Goal: Complete application form: Complete application form

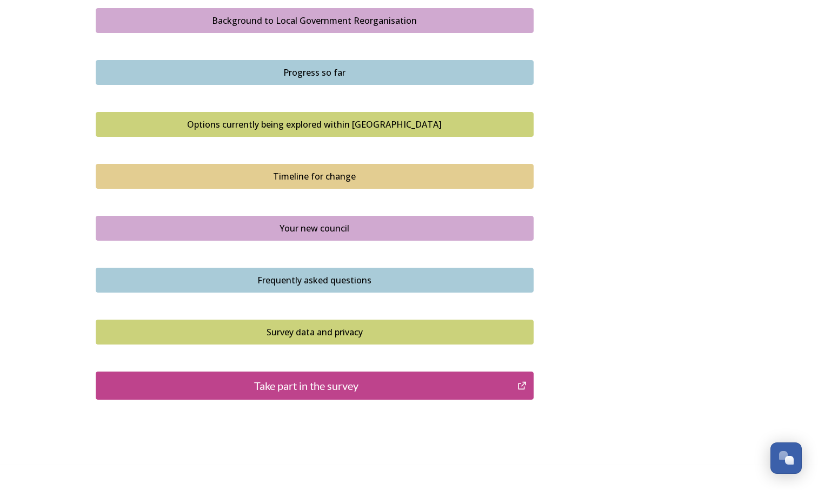
scroll to position [674, 0]
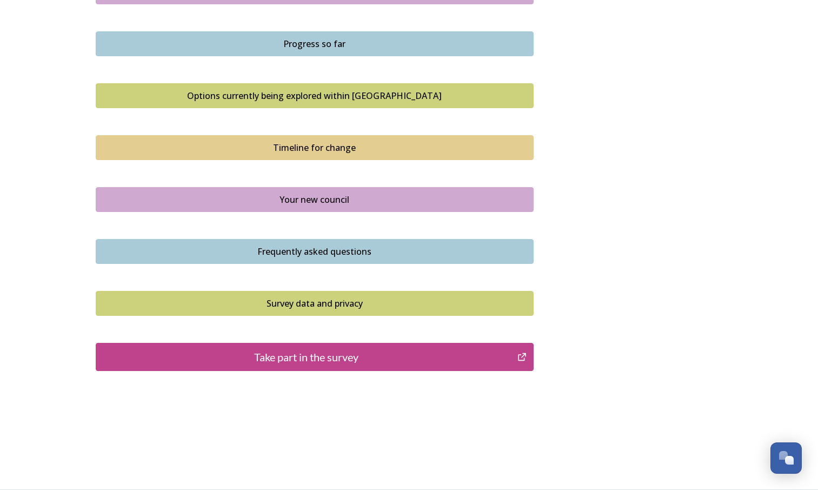
click at [368, 362] on div "Take part in the survey" at bounding box center [307, 357] width 411 height 16
click at [279, 206] on button "Your new council" at bounding box center [315, 199] width 438 height 25
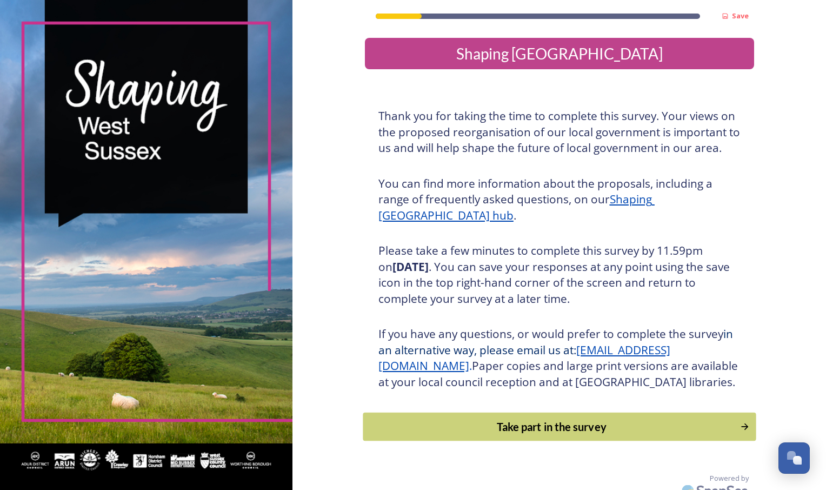
click at [592, 435] on div "Take part in the survey" at bounding box center [552, 427] width 366 height 16
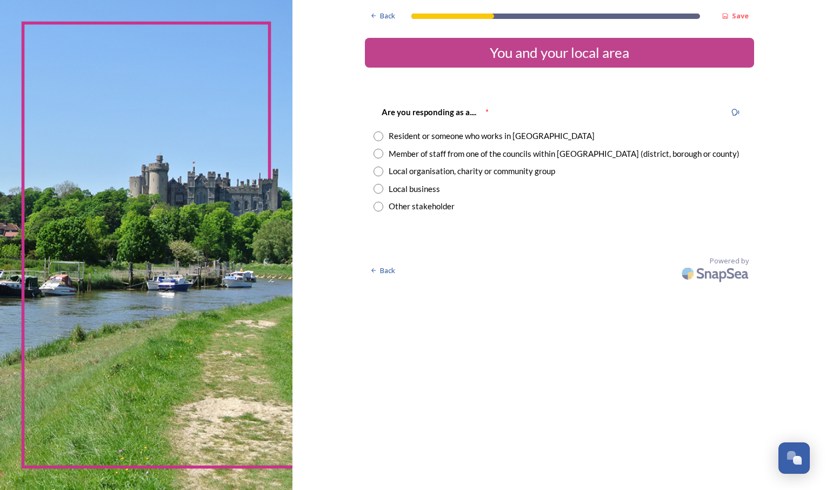
click at [516, 156] on div "Member of staff from one of the councils within West Sussex (district, borough …" at bounding box center [564, 154] width 351 height 12
radio input "true"
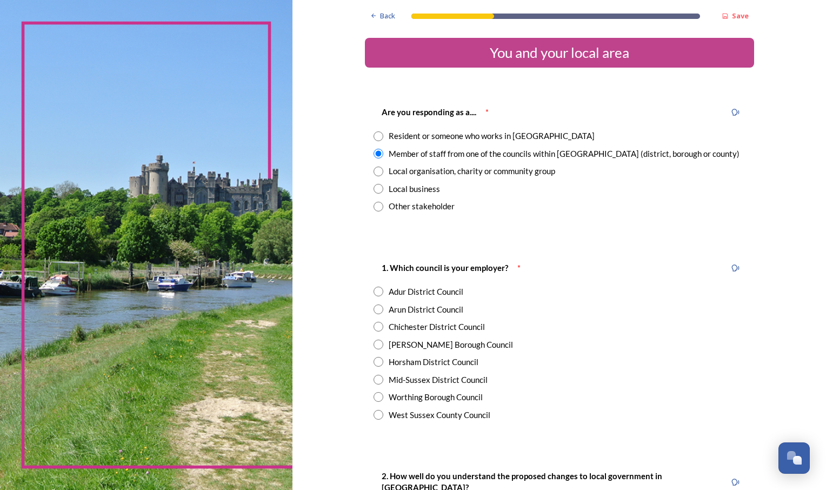
click at [477, 416] on div "West Sussex County Council" at bounding box center [440, 415] width 102 height 12
radio input "true"
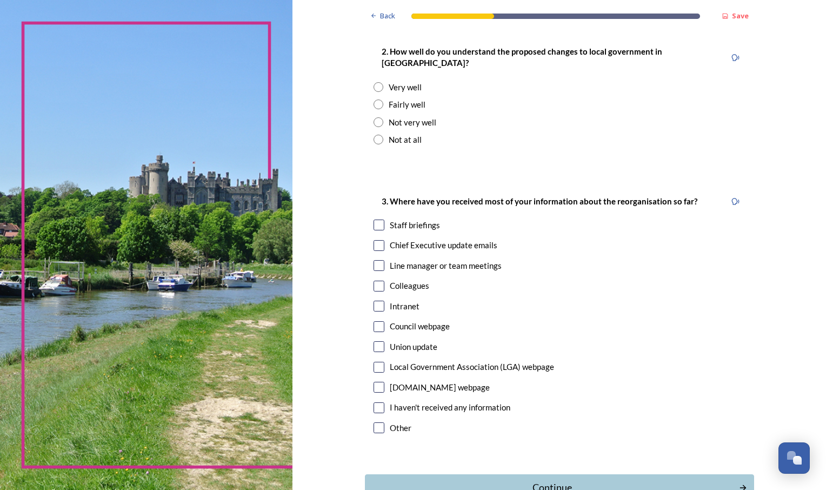
scroll to position [454, 0]
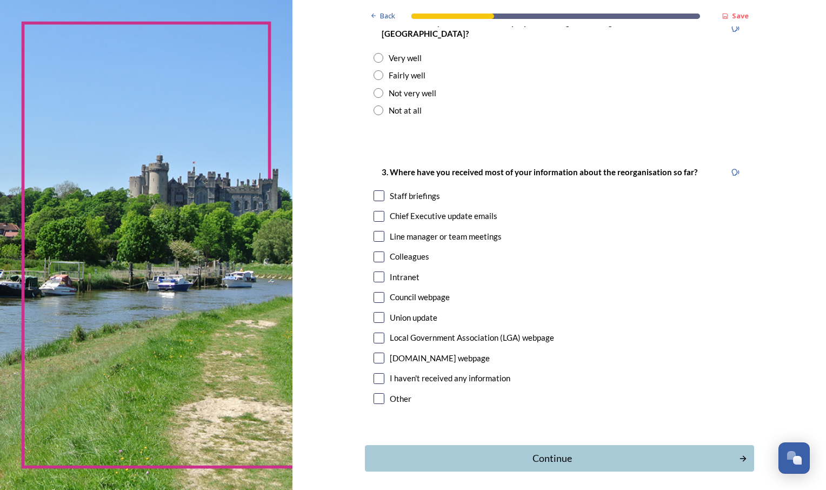
click at [389, 69] on div "Fairly well" at bounding box center [407, 75] width 37 height 12
radio input "true"
click at [400, 190] on div "Staff briefings" at bounding box center [415, 196] width 50 height 12
checkbox input "true"
click at [374, 211] on input "checkbox" at bounding box center [379, 216] width 11 height 11
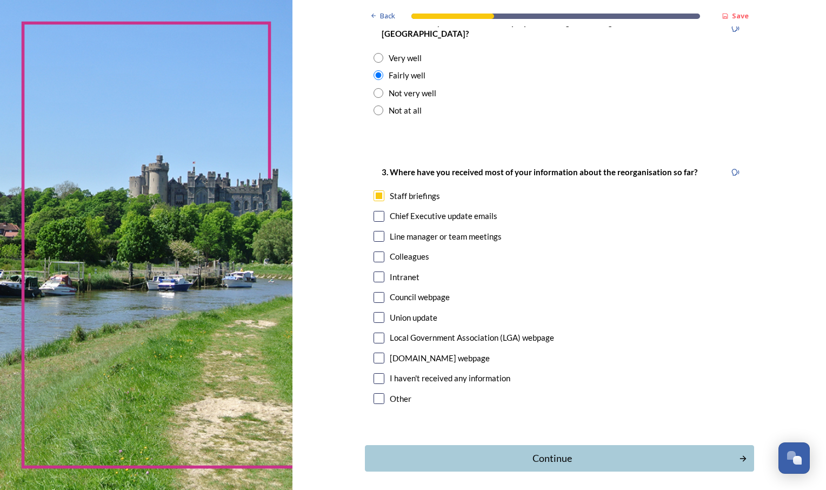
checkbox input "true"
click at [467, 451] on div "Continue" at bounding box center [552, 458] width 366 height 15
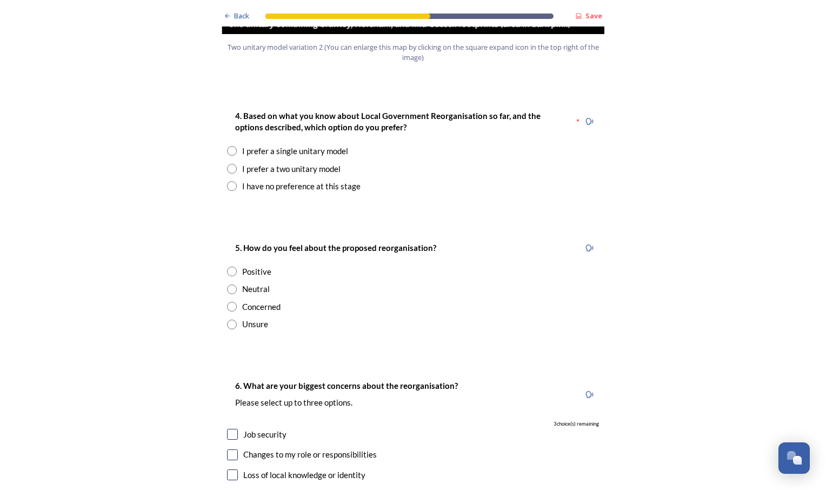
scroll to position [1400, 0]
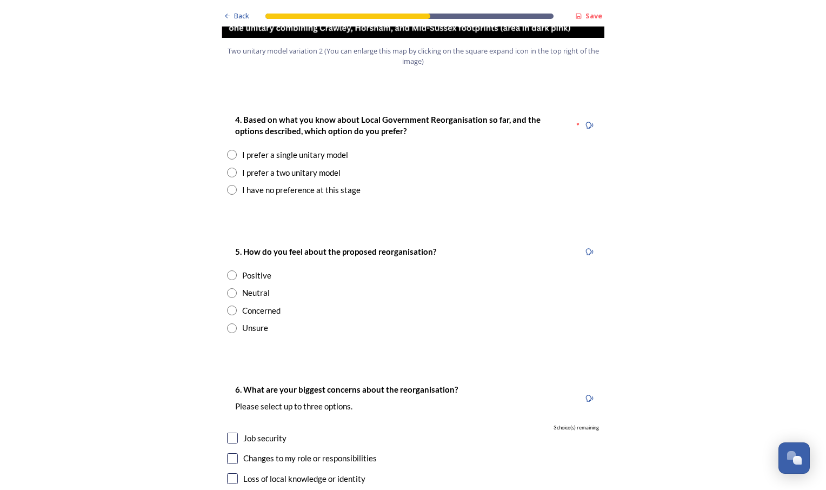
click at [287, 149] on div "I prefer a single unitary model" at bounding box center [295, 155] width 106 height 12
radio input "true"
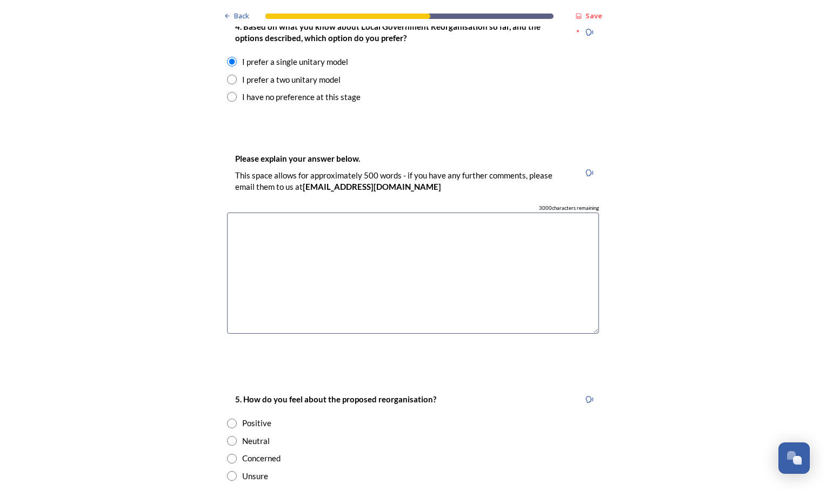
scroll to position [1534, 0]
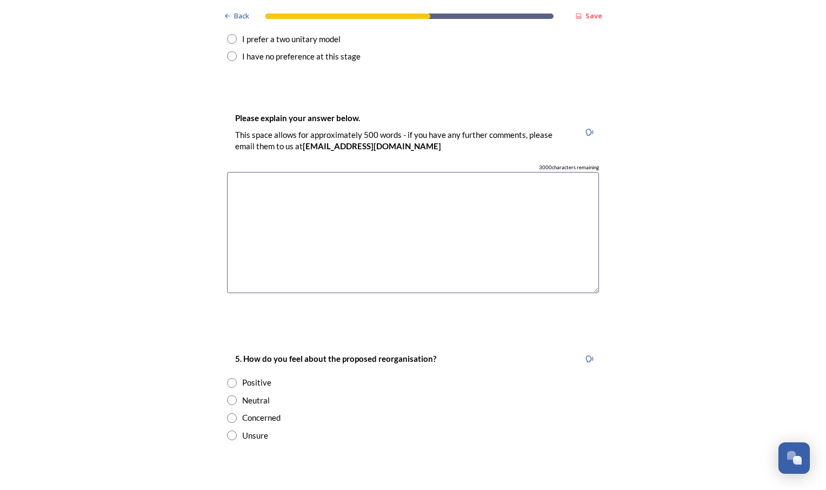
click at [253, 412] on div "Concerned" at bounding box center [261, 418] width 38 height 12
radio input "true"
click at [311, 211] on textarea at bounding box center [413, 233] width 372 height 122
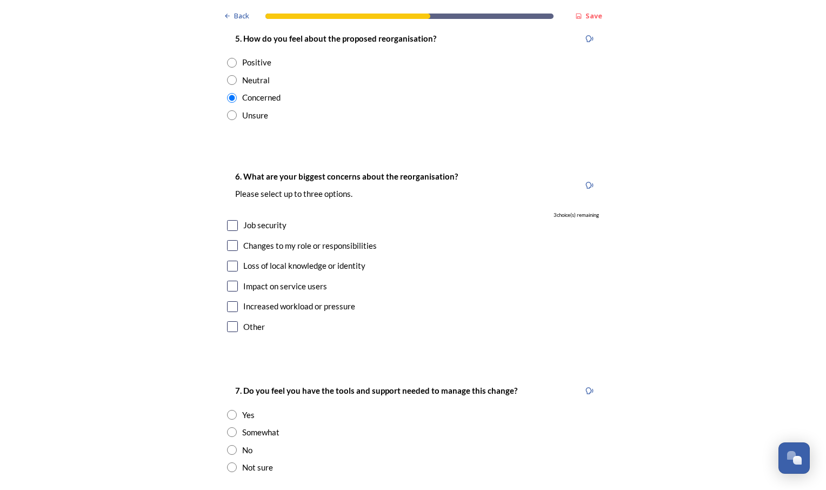
scroll to position [1850, 0]
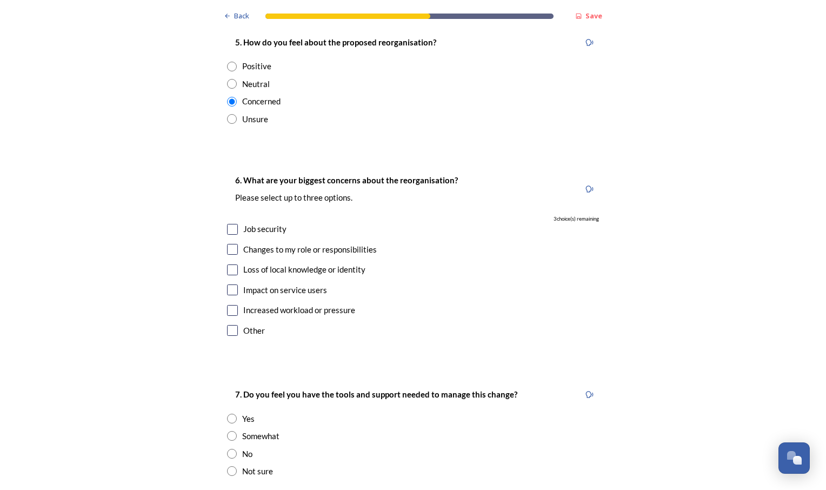
click at [228, 224] on input "checkbox" at bounding box center [232, 229] width 11 height 11
checkbox input "true"
click at [230, 244] on input "checkbox" at bounding box center [232, 249] width 11 height 11
checkbox input "true"
click at [230, 264] on input "checkbox" at bounding box center [232, 269] width 11 height 11
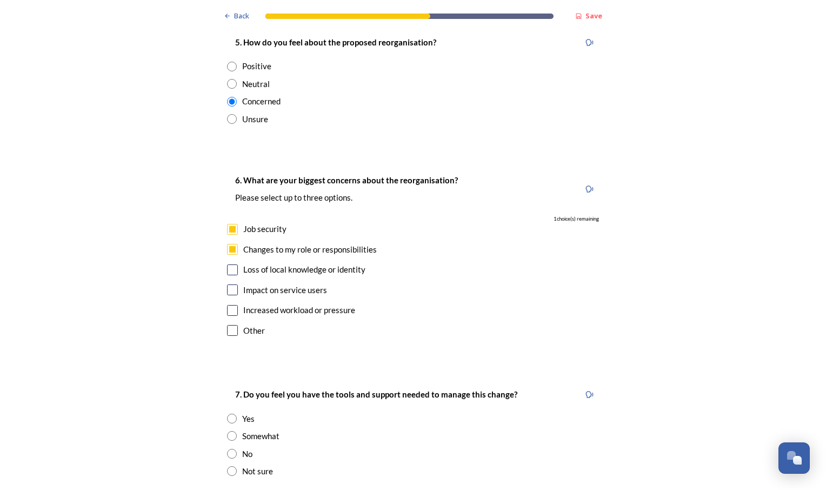
checkbox input "true"
click at [242, 448] on div "No" at bounding box center [247, 454] width 10 height 12
radio input "true"
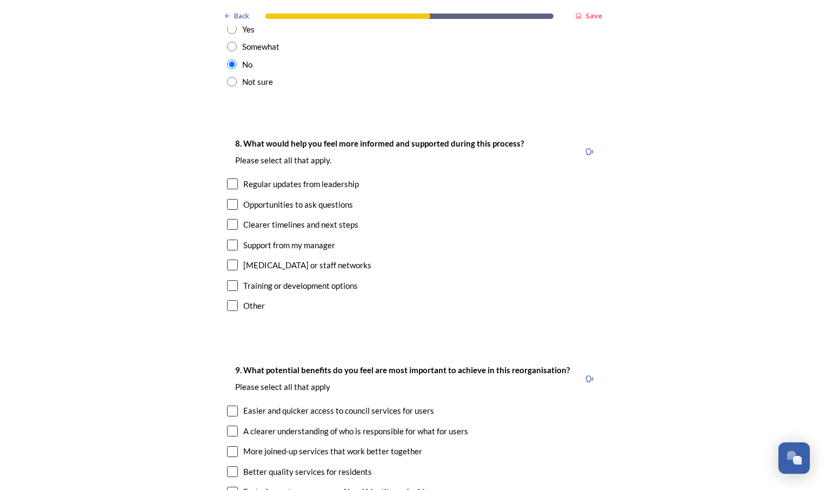
scroll to position [2264, 0]
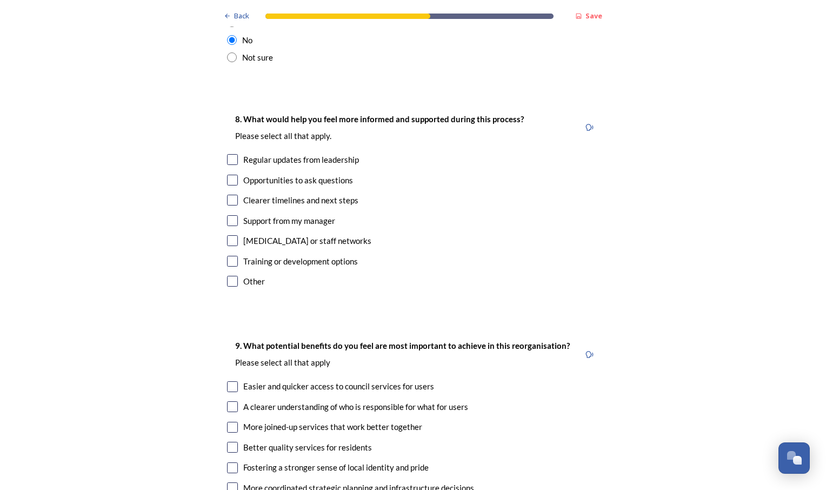
click at [231, 154] on input "checkbox" at bounding box center [232, 159] width 11 height 11
checkbox input "true"
click at [229, 175] on input "checkbox" at bounding box center [232, 180] width 11 height 11
checkbox input "true"
click at [229, 195] on input "checkbox" at bounding box center [232, 200] width 11 height 11
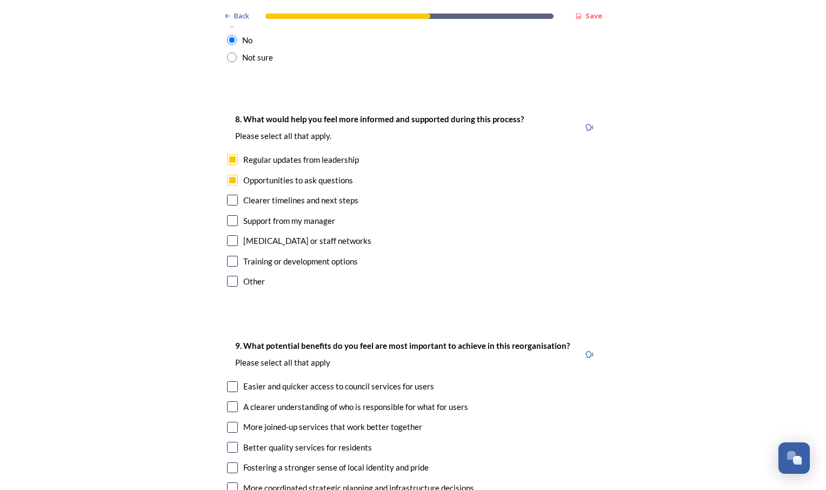
checkbox input "true"
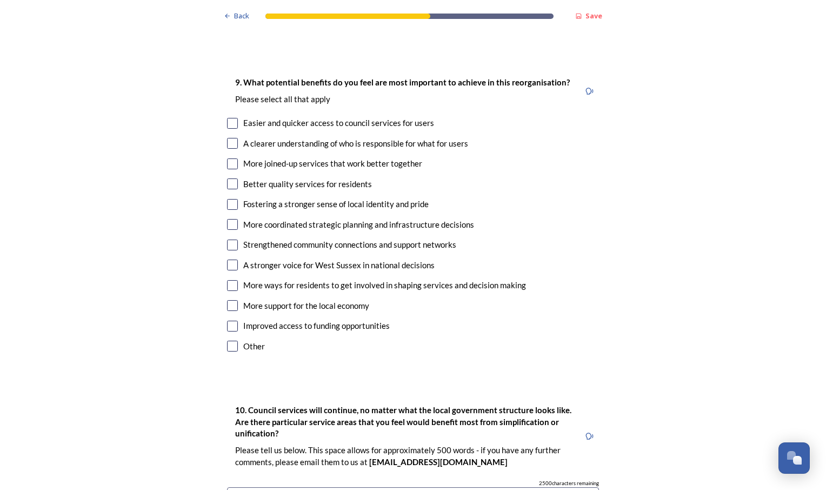
scroll to position [2536, 0]
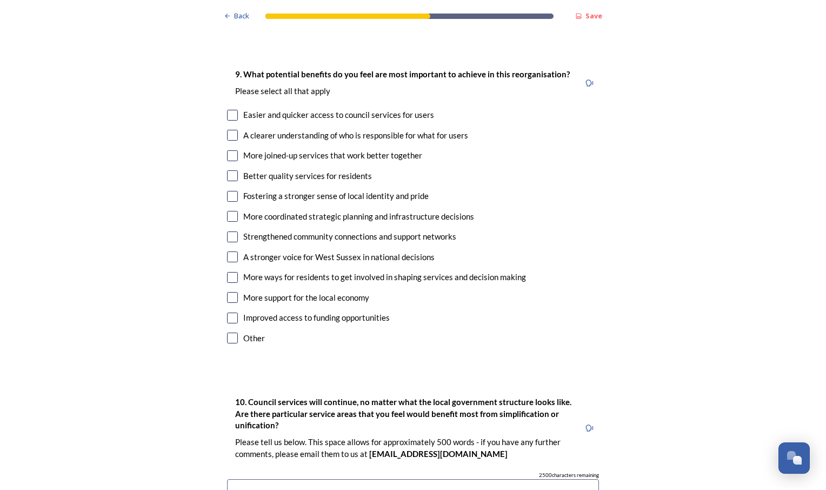
click at [233, 150] on input "checkbox" at bounding box center [232, 155] width 11 height 11
checkbox input "true"
click at [232, 191] on input "checkbox" at bounding box center [232, 196] width 11 height 11
checkbox input "true"
click at [229, 211] on input "checkbox" at bounding box center [232, 216] width 11 height 11
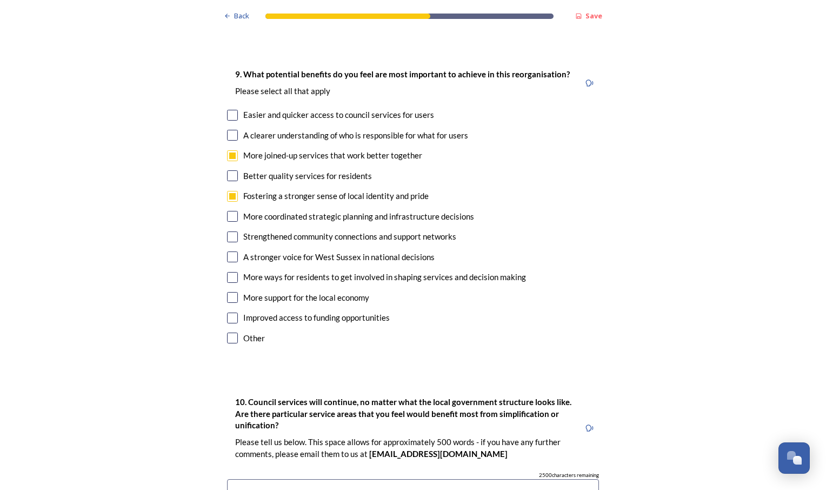
checkbox input "true"
click at [233, 150] on input "checkbox" at bounding box center [232, 155] width 11 height 11
checkbox input "false"
click at [230, 272] on input "checkbox" at bounding box center [232, 277] width 11 height 11
checkbox input "true"
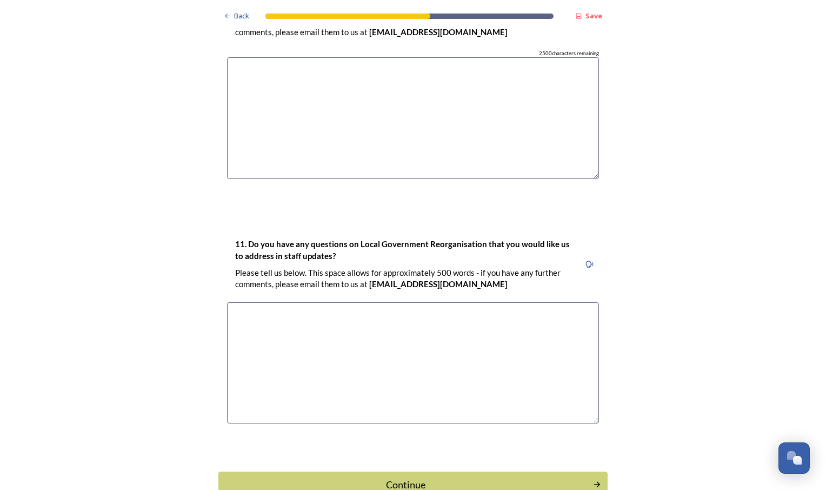
scroll to position [2996, 0]
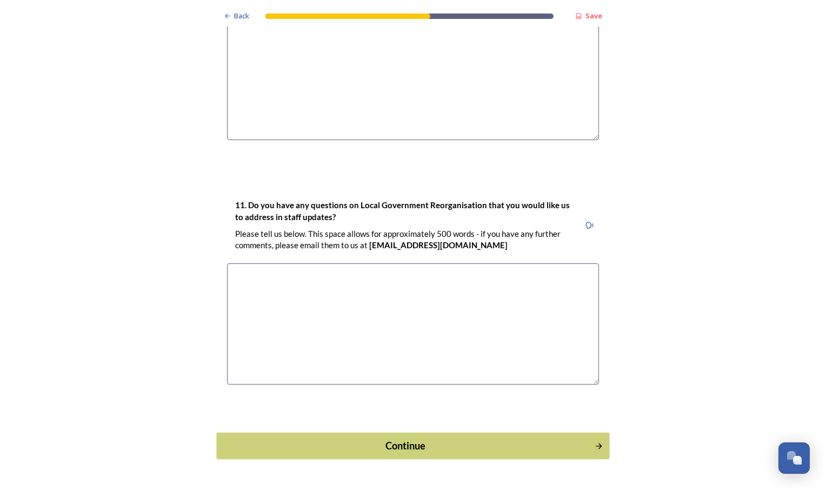
click at [376, 439] on div "Continue" at bounding box center [406, 446] width 366 height 15
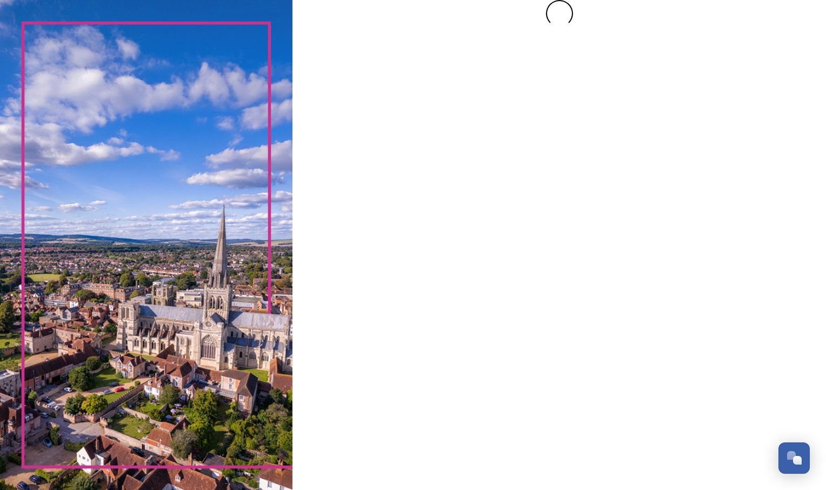
scroll to position [0, 0]
